Goal: Task Accomplishment & Management: Use online tool/utility

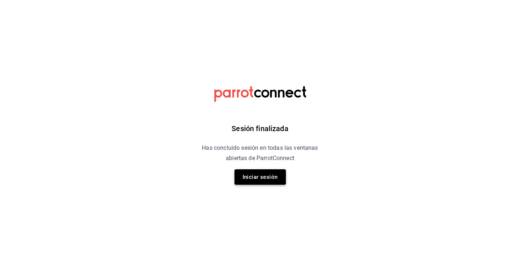
click at [271, 175] on button "Iniciar sesión" at bounding box center [260, 176] width 51 height 15
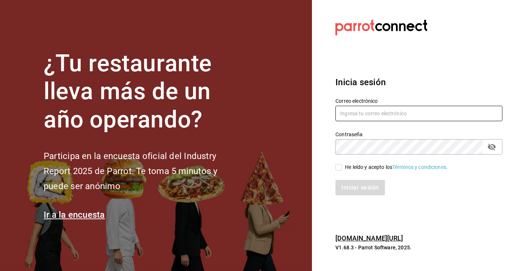
type input "paula.torres@grupocosteno.com"
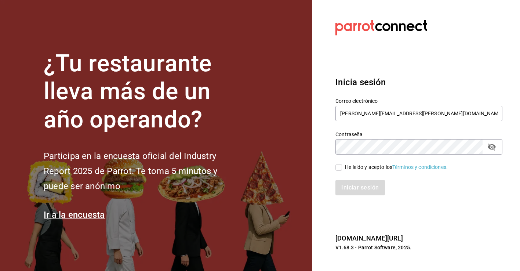
click at [339, 166] on input "He leído y acepto los Términos y condiciones." at bounding box center [339, 167] width 7 height 7
checkbox input "true"
click at [358, 187] on button "Iniciar sesión" at bounding box center [361, 187] width 50 height 15
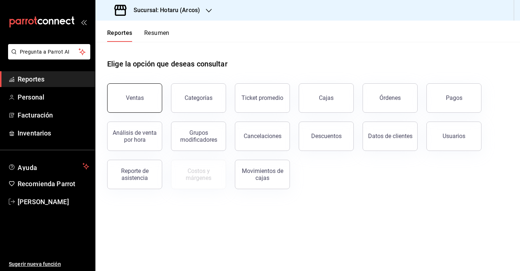
click at [133, 93] on button "Ventas" at bounding box center [134, 97] width 55 height 29
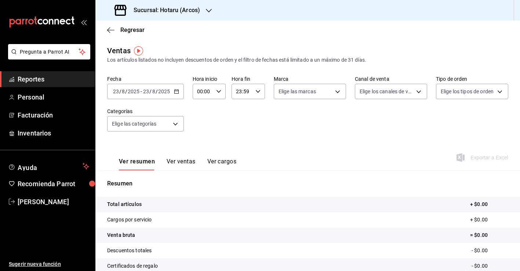
click at [180, 90] on div "[DATE] [DATE] - [DATE] [DATE]" at bounding box center [145, 91] width 77 height 15
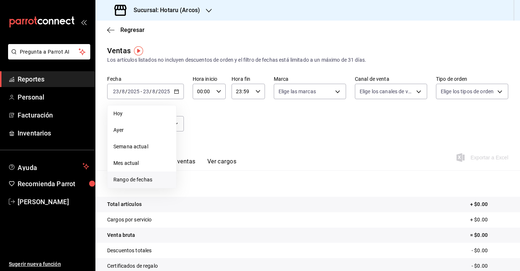
click at [139, 185] on li "Rango de fechas" at bounding box center [142, 179] width 69 height 17
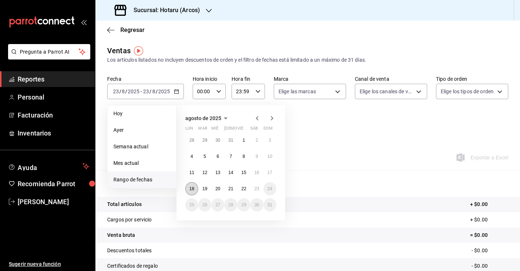
click at [195, 187] on button "18" at bounding box center [191, 188] width 13 height 13
click at [243, 187] on abbr "22" at bounding box center [244, 188] width 5 height 5
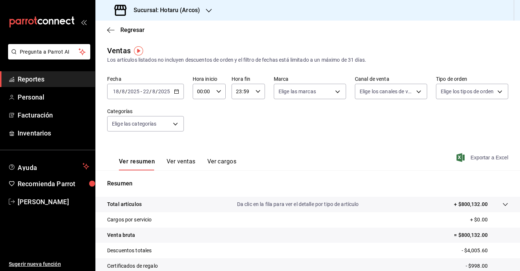
click at [489, 157] on span "Exportar a Excel" at bounding box center [483, 157] width 50 height 9
